Goal: Task Accomplishment & Management: Use online tool/utility

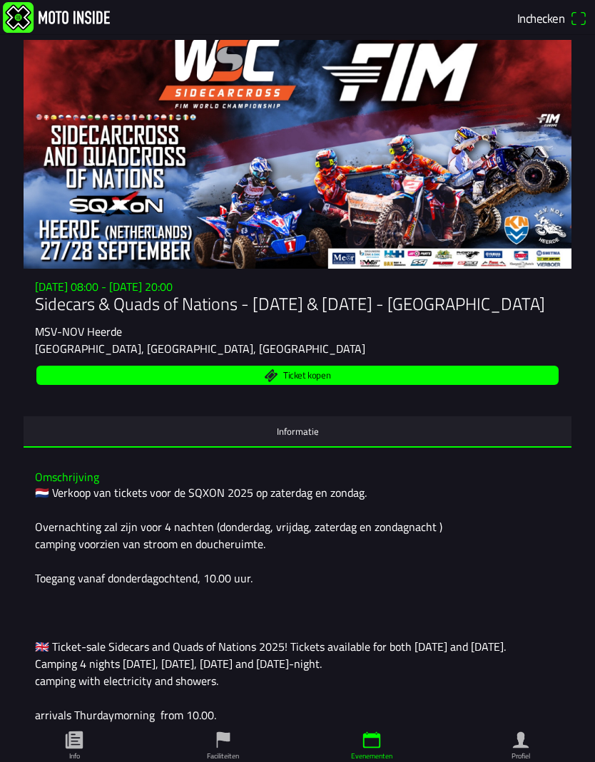
click at [589, 16] on button "Inchecken" at bounding box center [551, 18] width 77 height 23
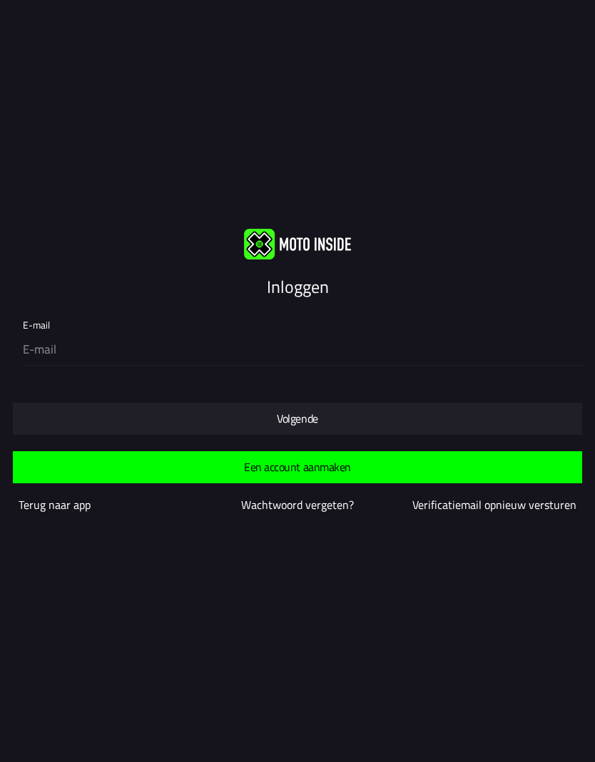
scroll to position [1, 0]
click at [0, 0] on slot "Terug naar app" at bounding box center [0, 0] width 0 height 0
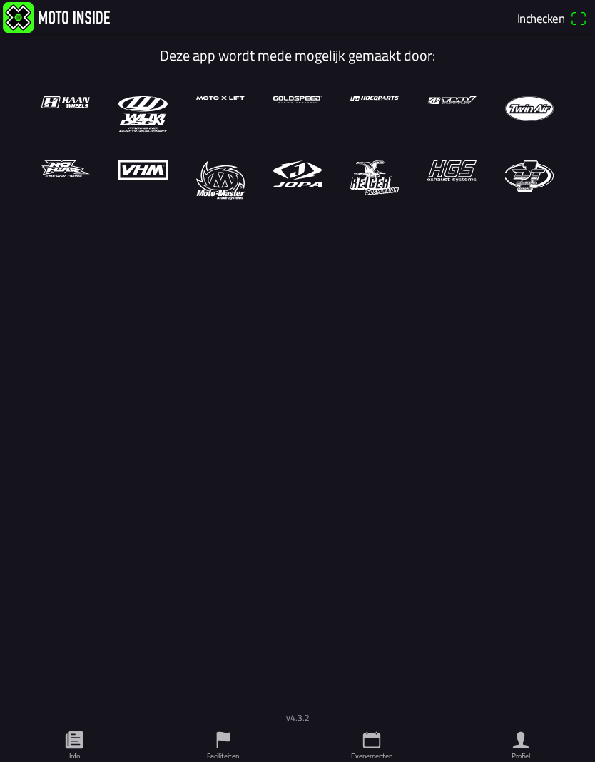
click at [83, 23] on img at bounding box center [56, 17] width 107 height 31
